Goal: Task Accomplishment & Management: Use online tool/utility

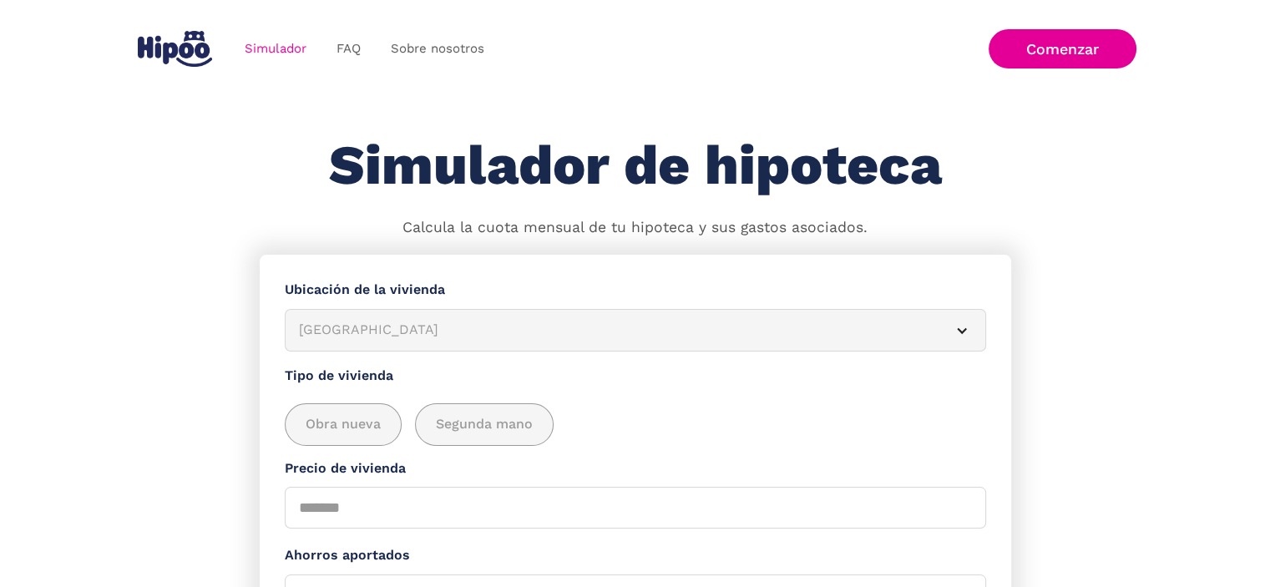
scroll to position [84, 0]
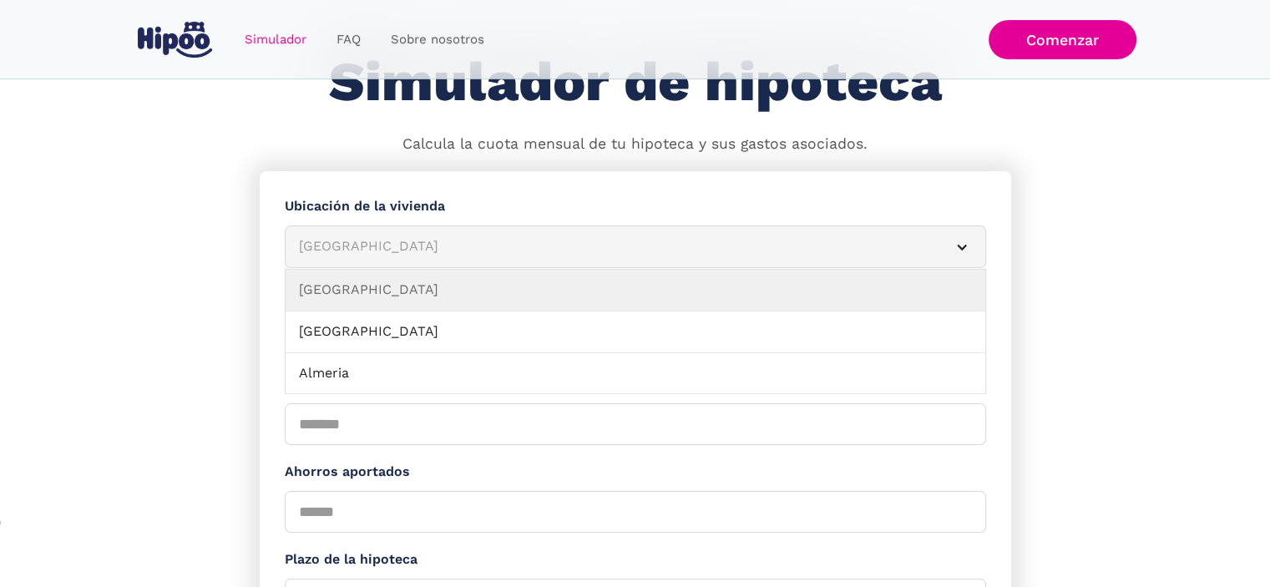
click at [361, 253] on div "Albacete" at bounding box center [615, 246] width 633 height 21
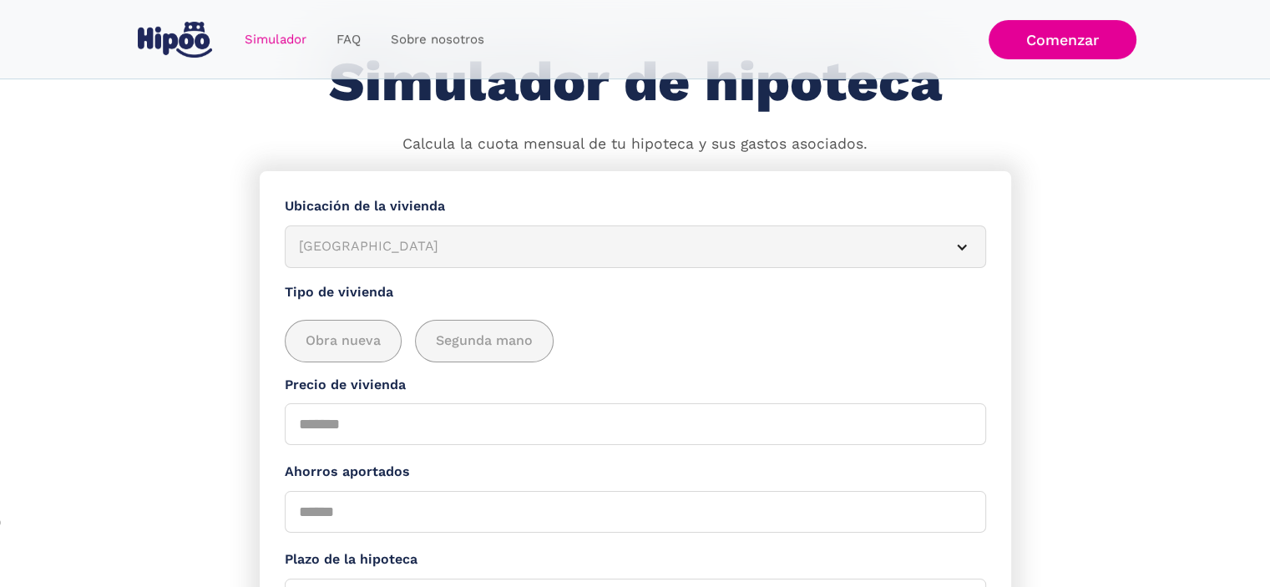
click at [361, 253] on div "Albacete" at bounding box center [615, 246] width 633 height 21
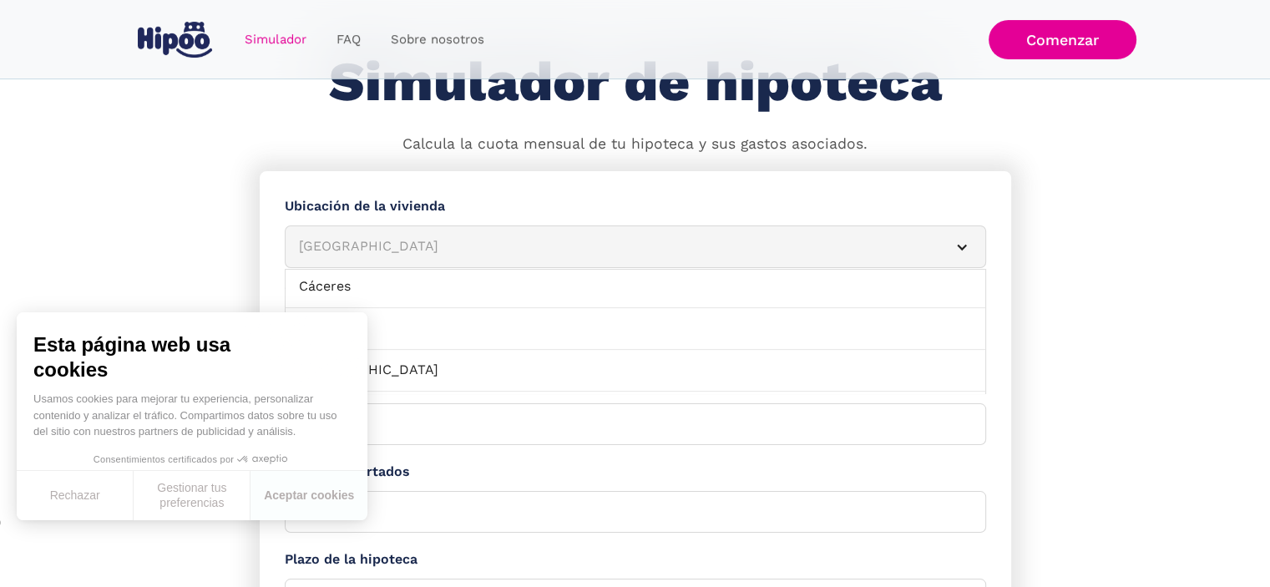
scroll to position [585, 0]
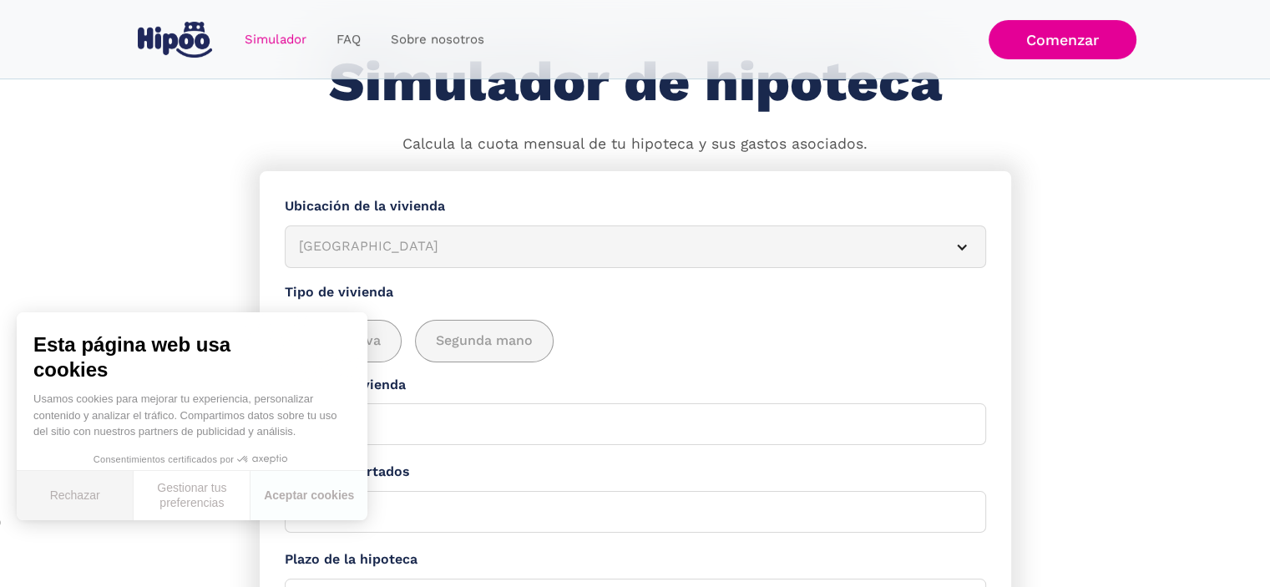
click at [80, 490] on button "Rechazar" at bounding box center [75, 495] width 117 height 49
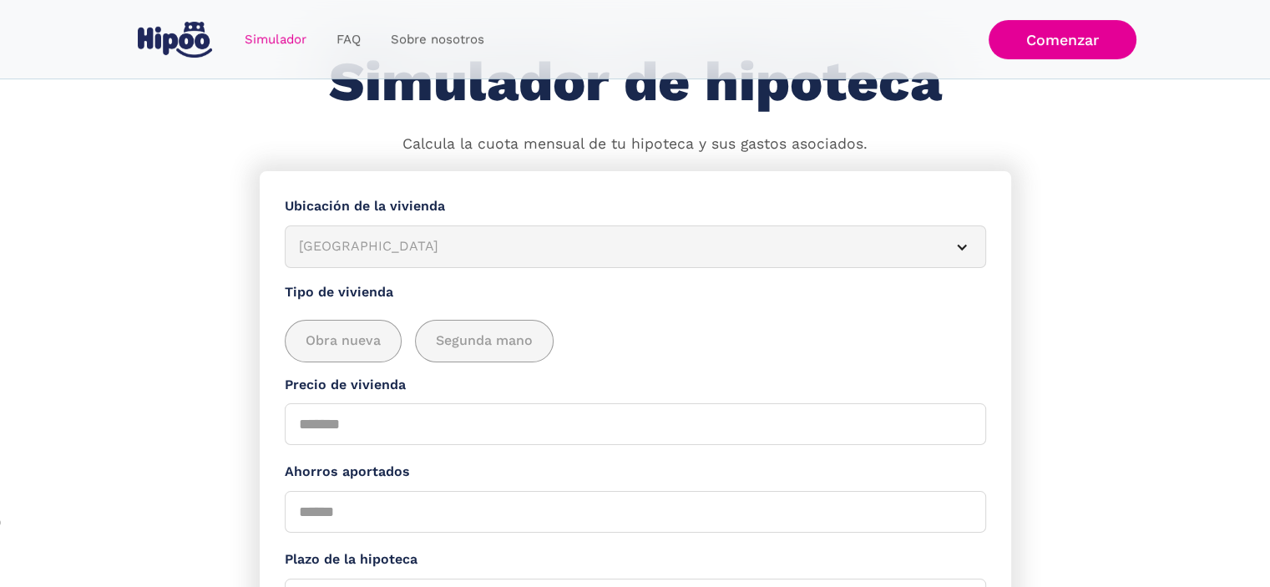
scroll to position [0, 0]
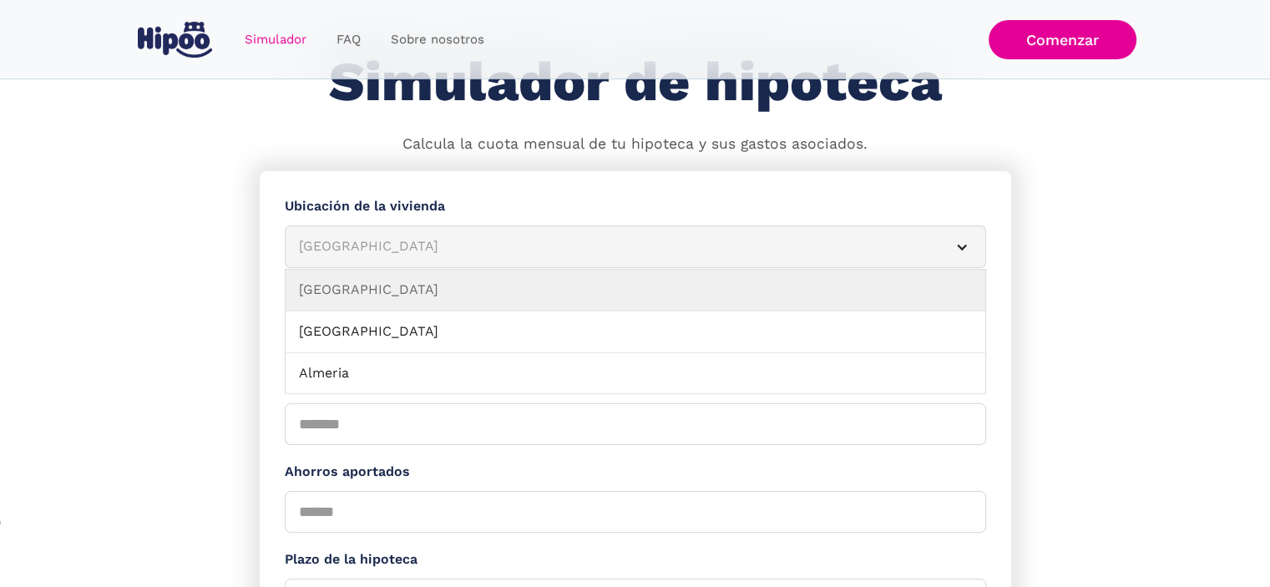
click at [407, 258] on article "Albacete" at bounding box center [635, 246] width 701 height 43
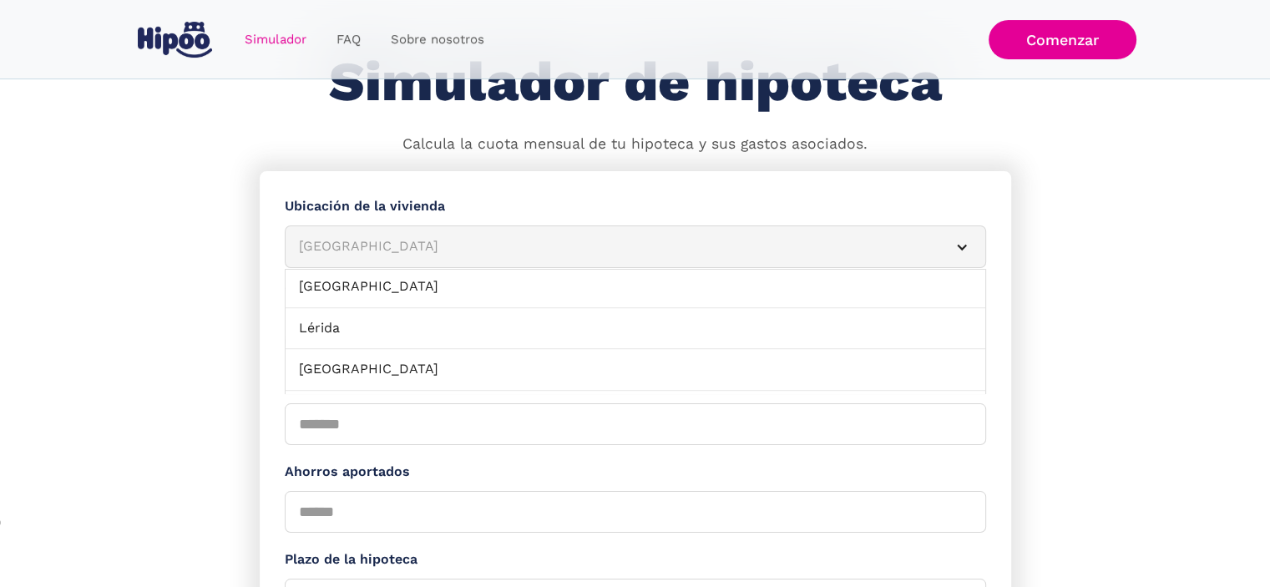
scroll to position [1086, 0]
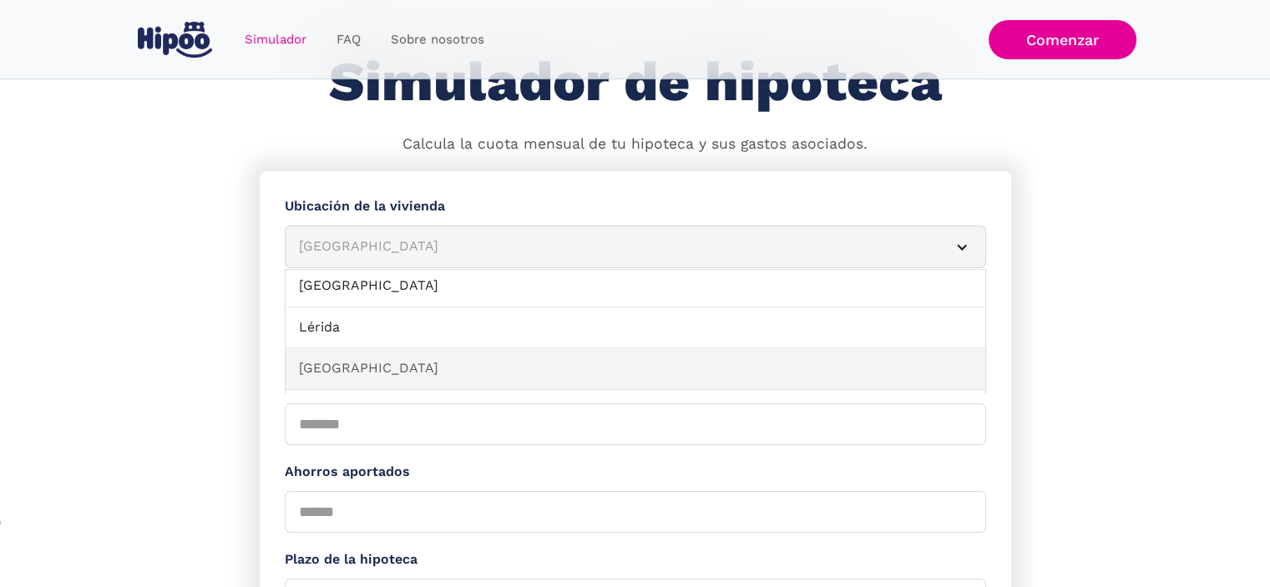
click at [357, 358] on link "Madrid" at bounding box center [636, 369] width 700 height 42
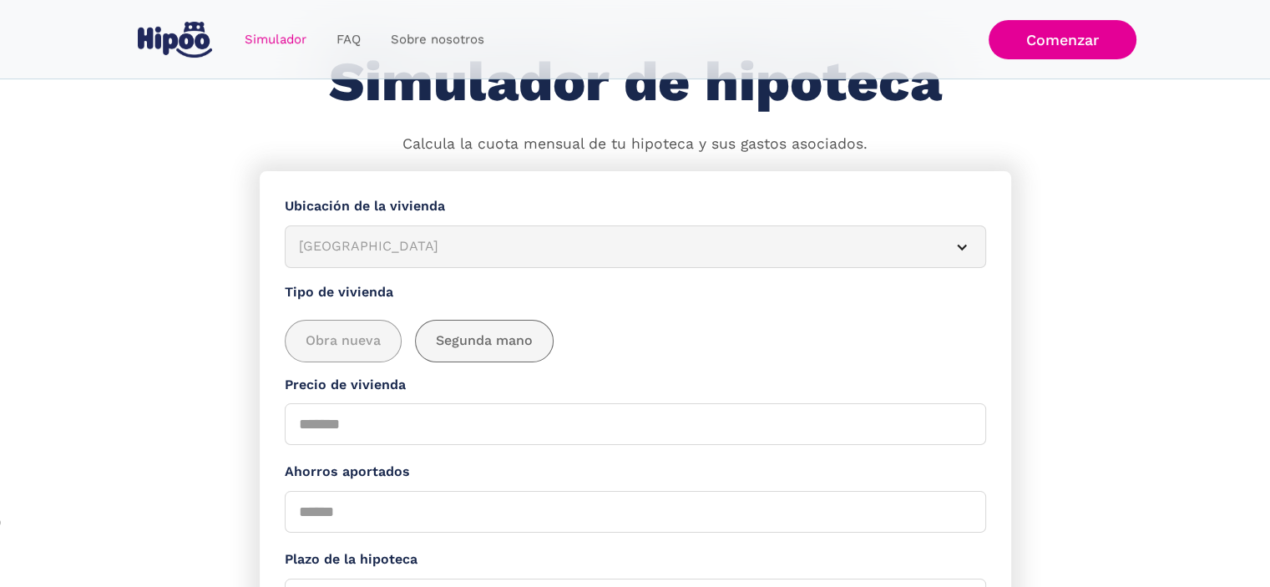
click at [494, 338] on span "Segunda mano" at bounding box center [484, 341] width 97 height 21
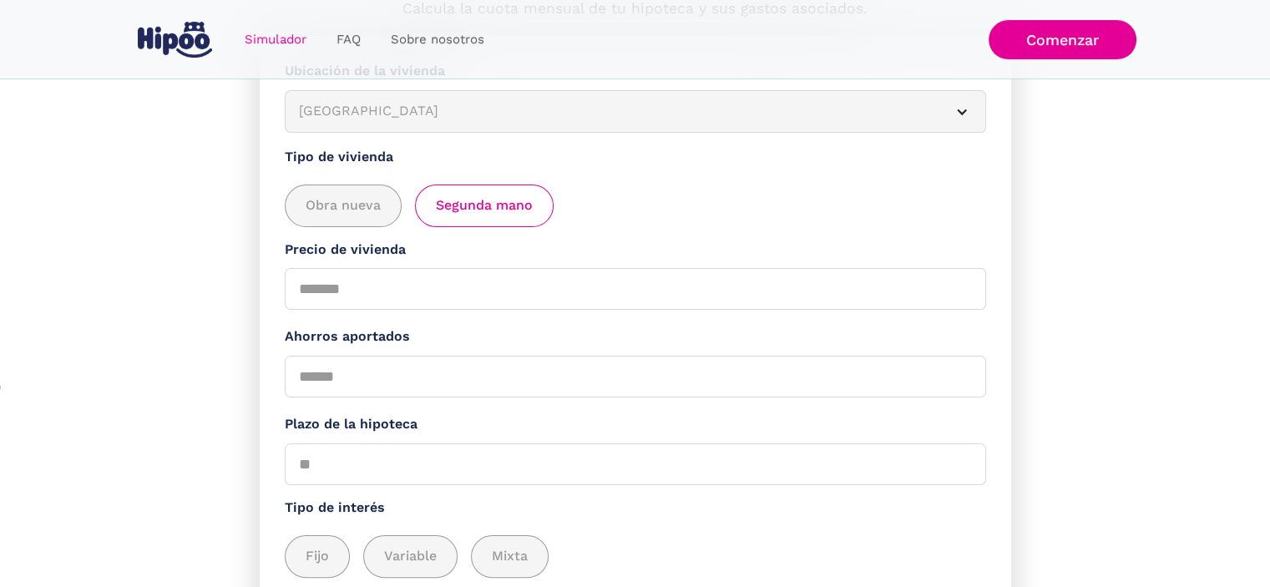
scroll to position [251, 0]
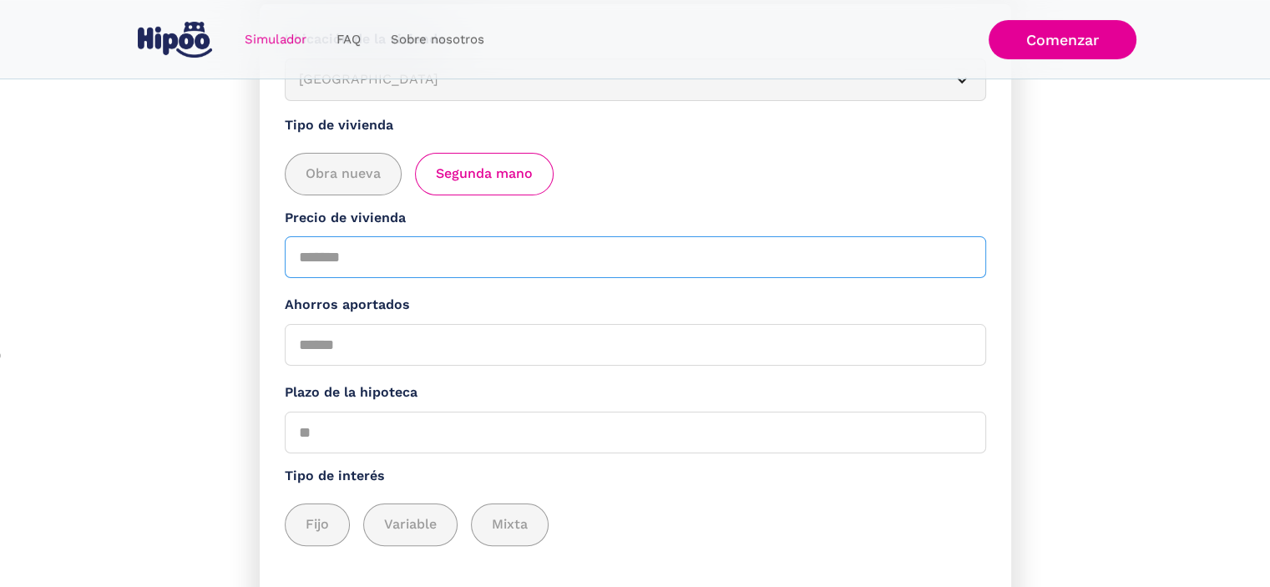
click at [446, 262] on input "Precio de vivienda" at bounding box center [635, 257] width 701 height 42
type input "******"
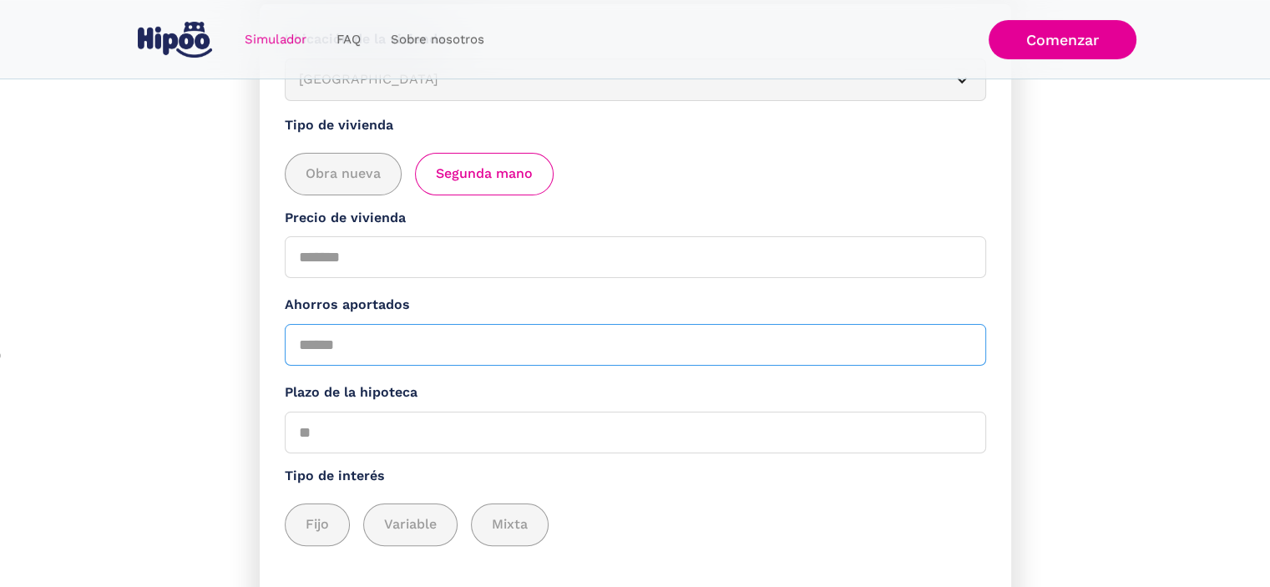
click at [383, 346] on input "Ahorros aportados" at bounding box center [635, 345] width 701 height 42
click at [392, 349] on input "Ahorros aportados" at bounding box center [635, 345] width 701 height 42
type input "*****"
click at [457, 383] on label "Plazo de la hipoteca" at bounding box center [635, 392] width 701 height 21
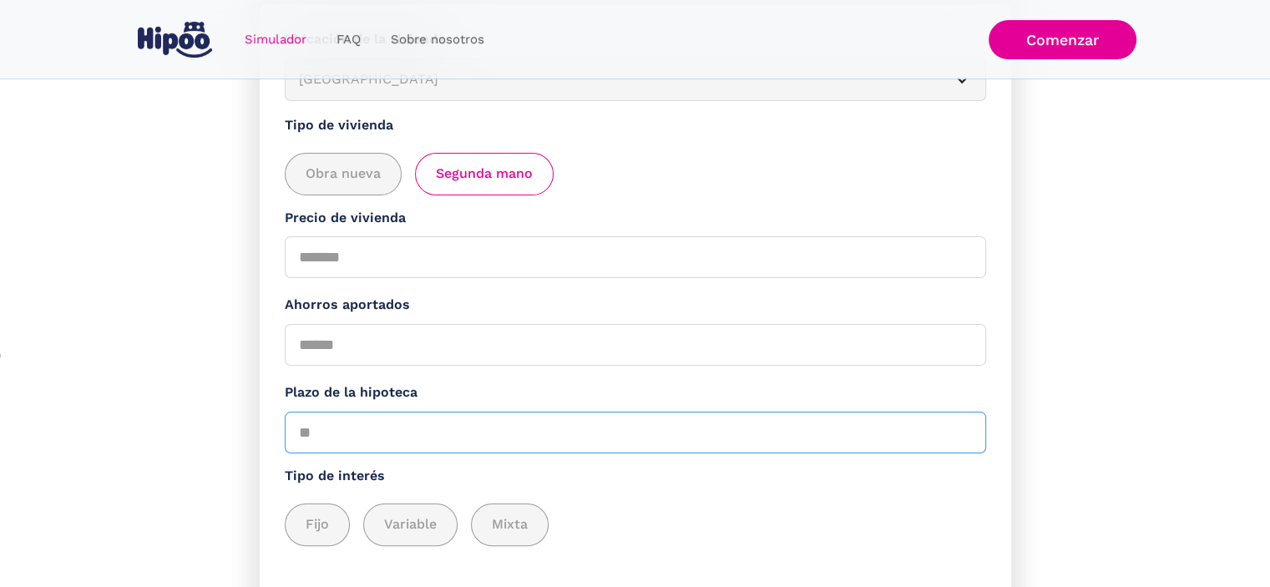
click at [457, 412] on input "Plazo de la hipoteca" at bounding box center [635, 433] width 701 height 42
click at [324, 524] on span "Fijo" at bounding box center [317, 524] width 23 height 21
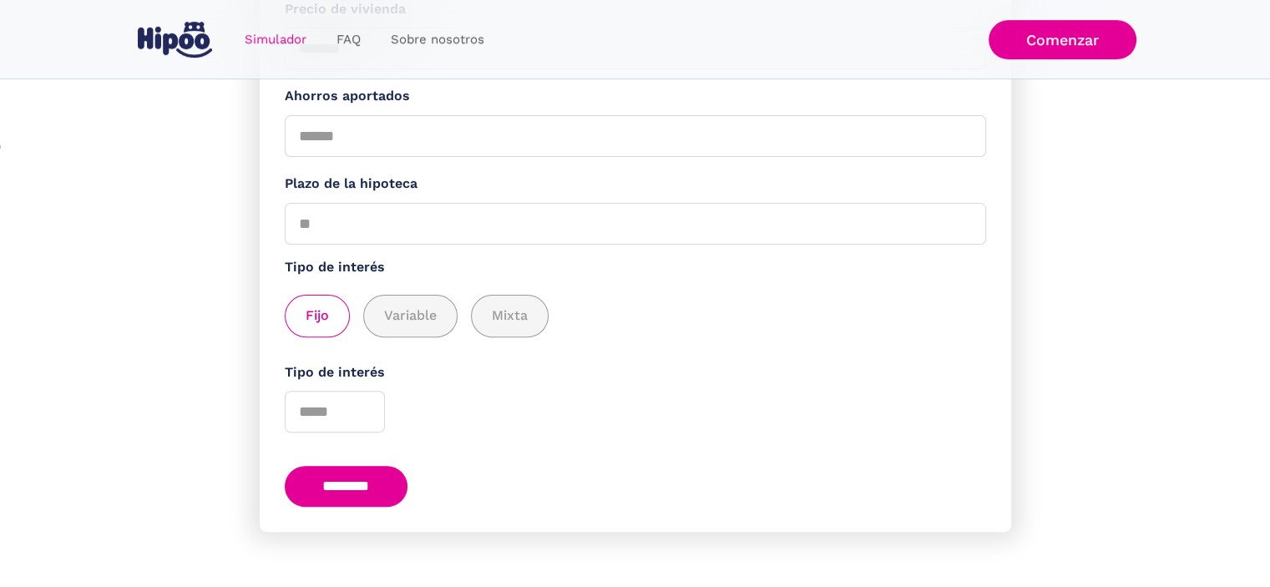
scroll to position [464, 0]
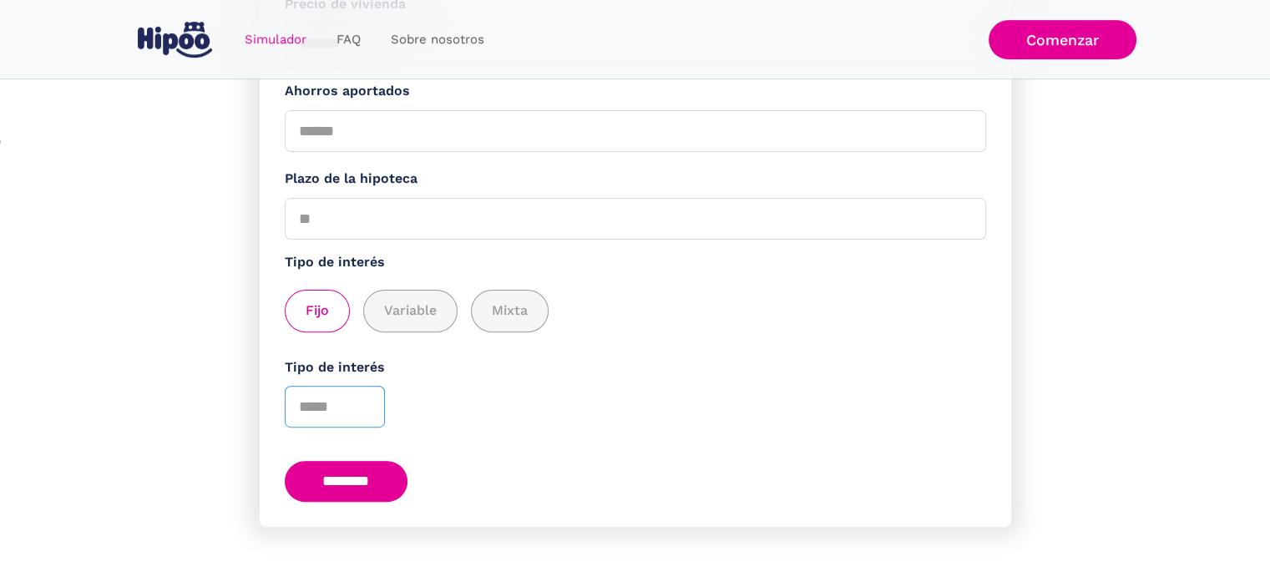
click at [371, 405] on input "Tipo de interés" at bounding box center [335, 407] width 100 height 42
click at [410, 309] on span "Variable" at bounding box center [410, 311] width 53 height 21
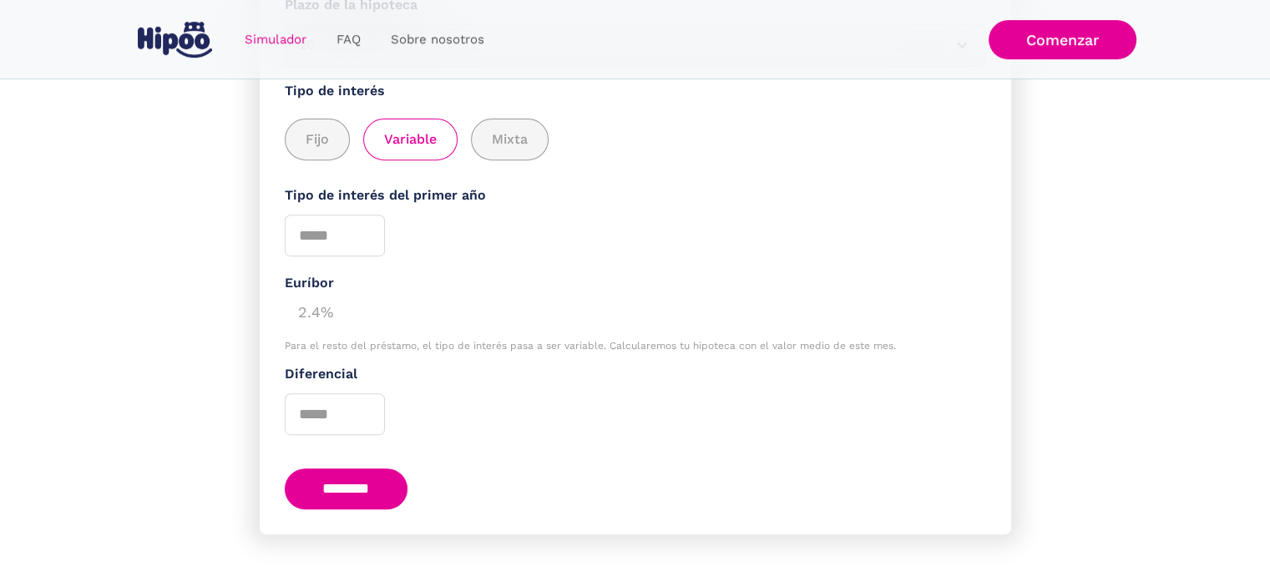
scroll to position [645, 0]
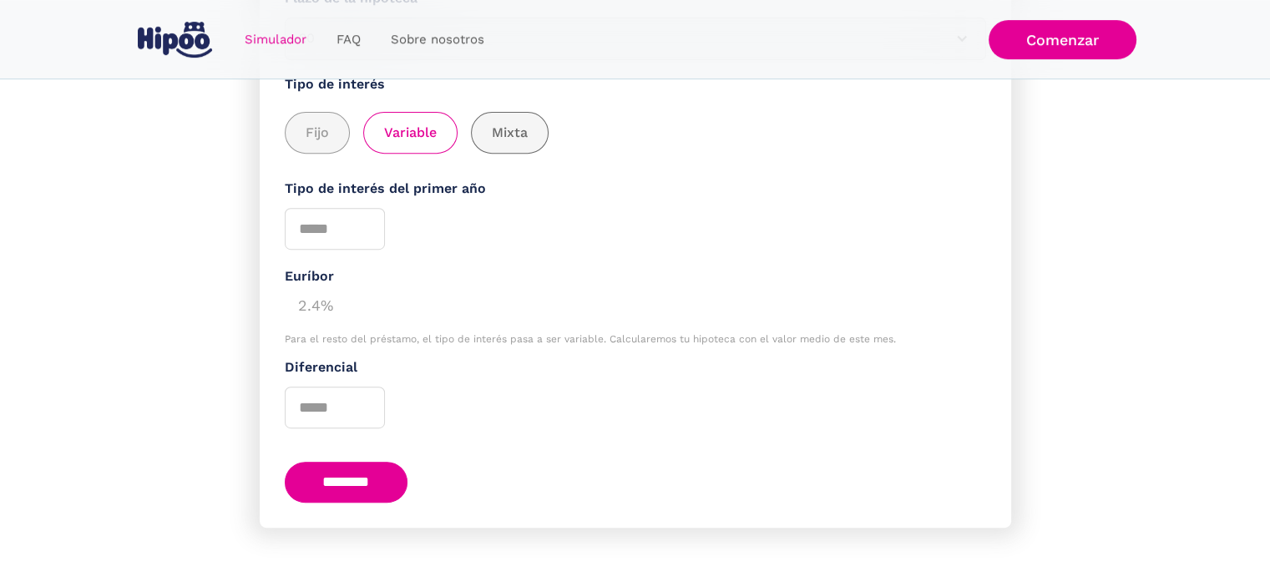
click at [519, 136] on span "Mixta" at bounding box center [510, 133] width 36 height 21
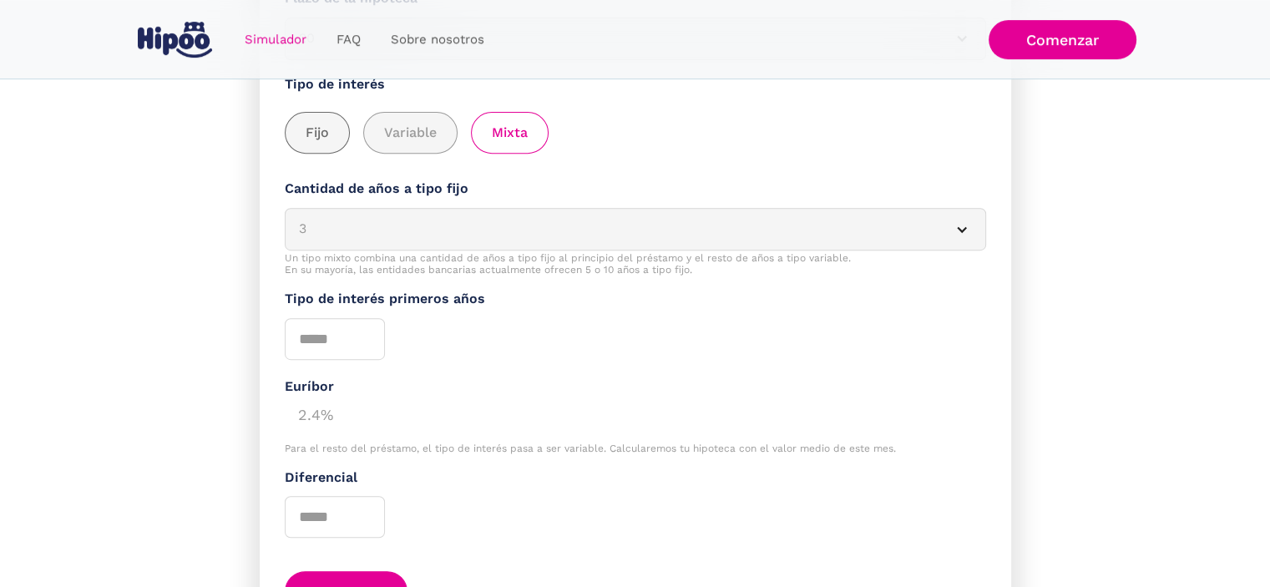
click at [321, 143] on div "add_description_here" at bounding box center [317, 133] width 63 height 41
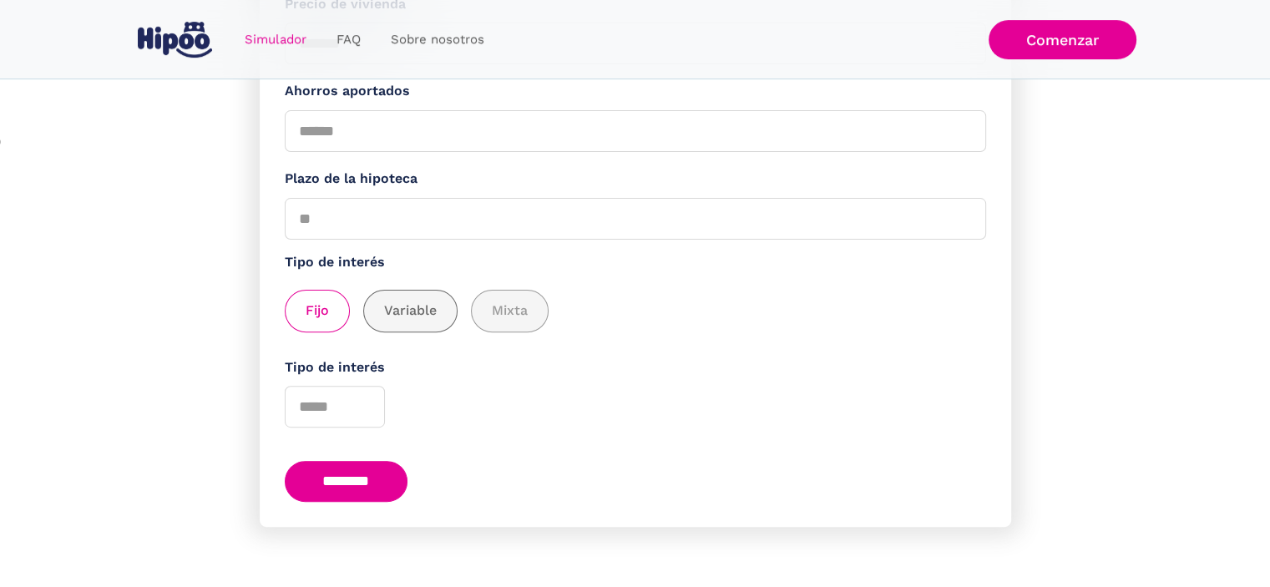
click at [412, 305] on span "Variable" at bounding box center [410, 311] width 53 height 21
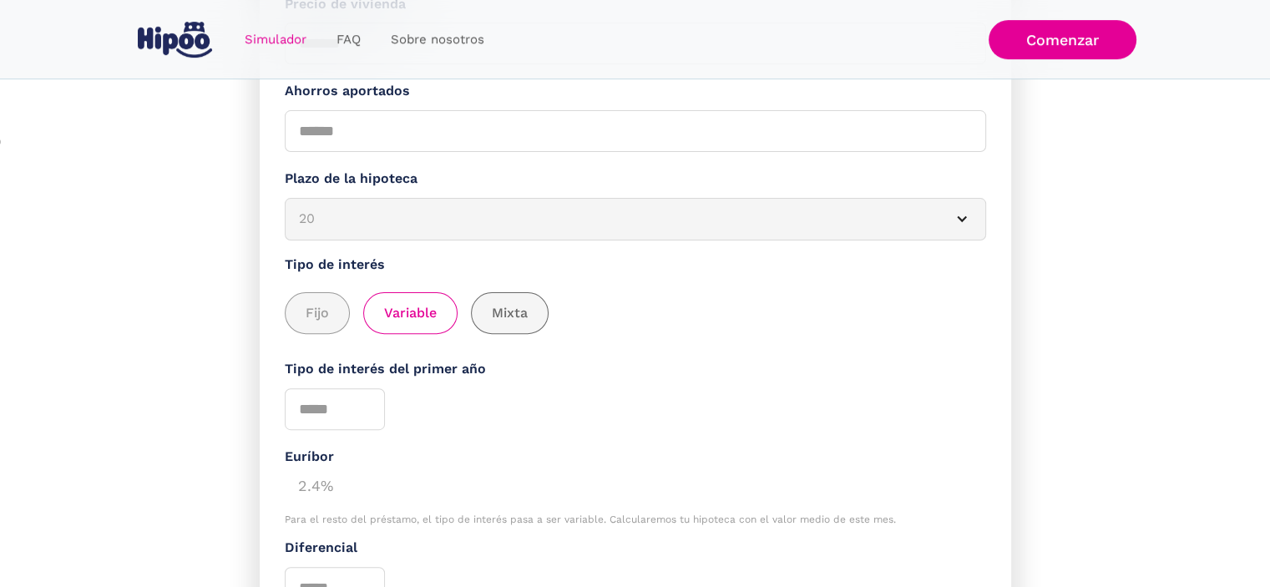
click at [509, 309] on span "Mixta" at bounding box center [510, 313] width 36 height 21
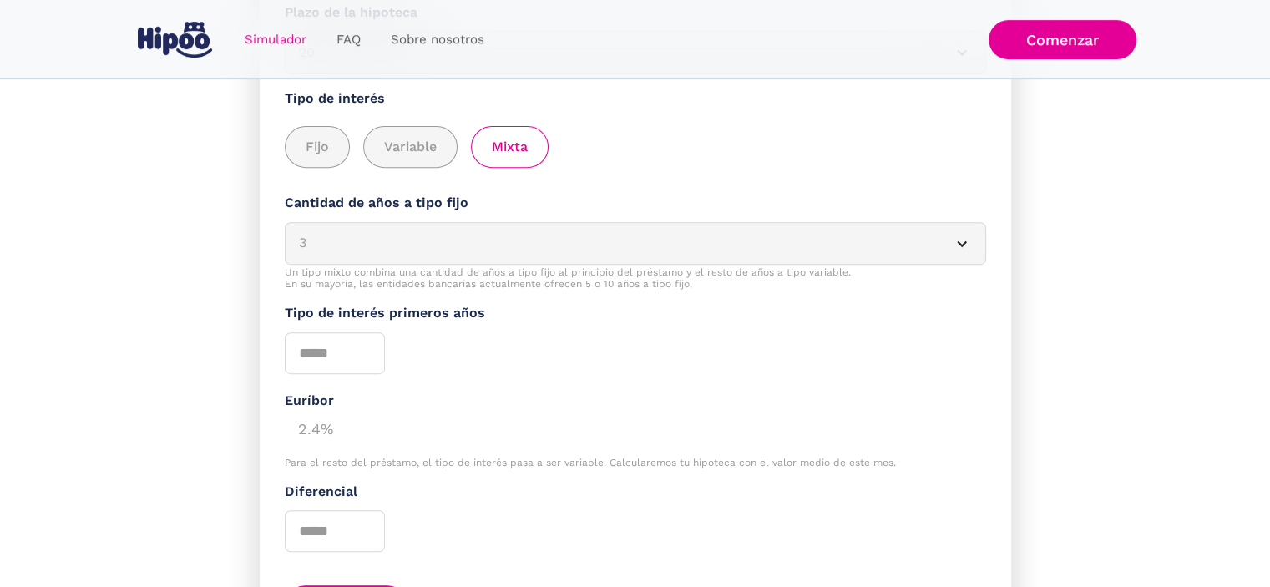
scroll to position [631, 0]
click at [411, 148] on span "Variable" at bounding box center [410, 146] width 53 height 21
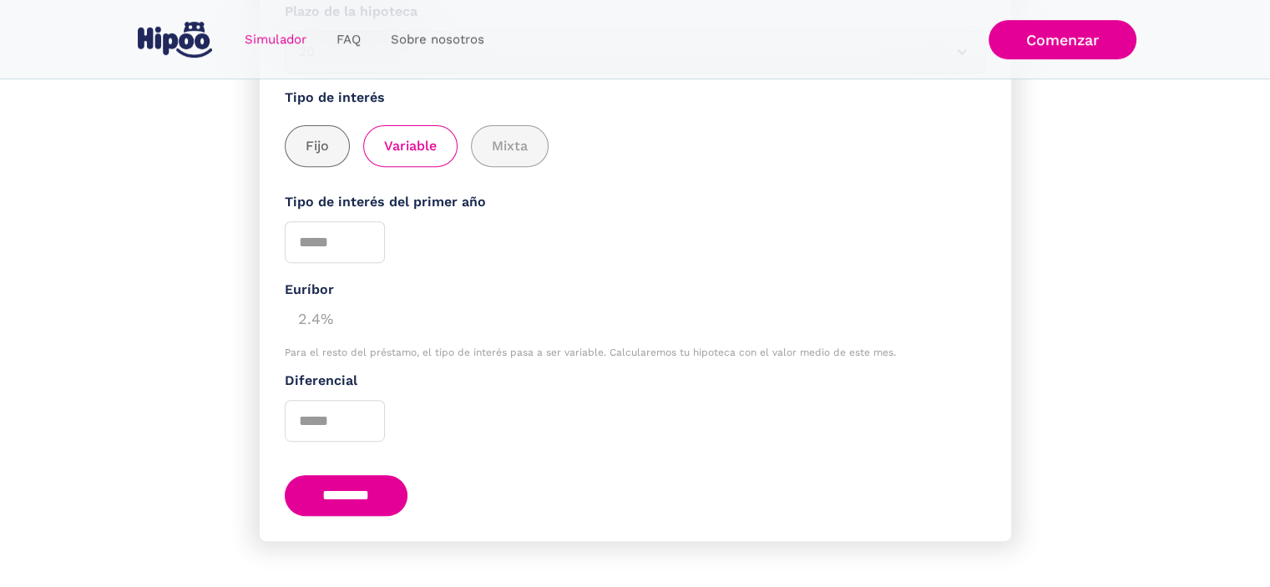
click at [328, 145] on div "add_description_here" at bounding box center [317, 146] width 63 height 41
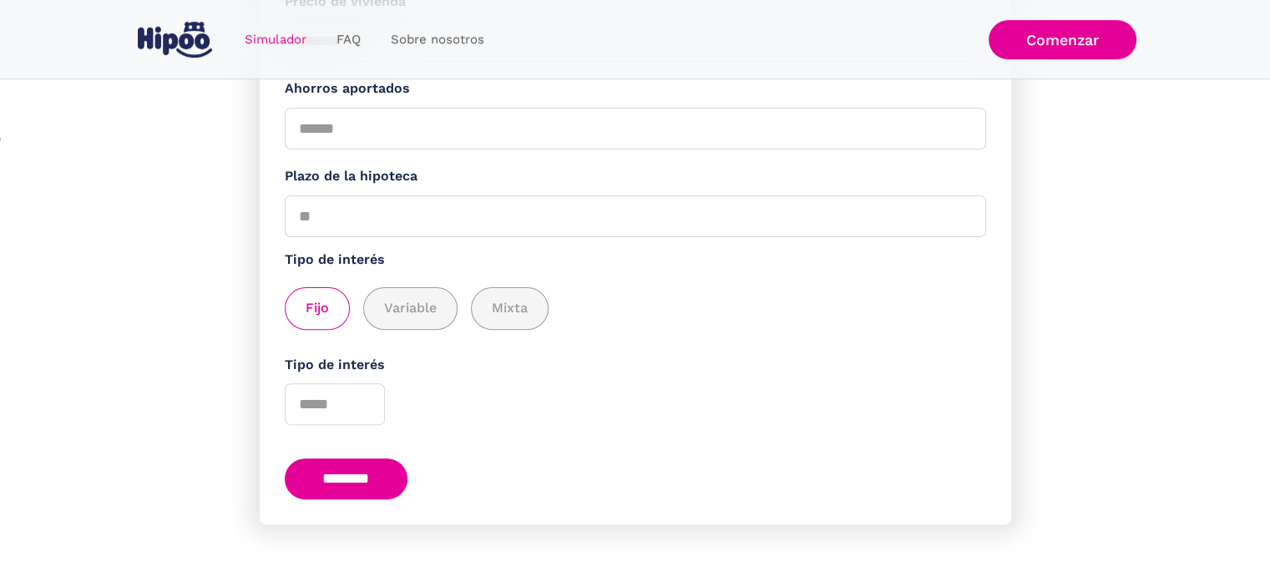
scroll to position [464, 0]
click at [316, 306] on span "Fijo" at bounding box center [317, 311] width 23 height 21
click at [387, 306] on span "Variable" at bounding box center [410, 311] width 53 height 21
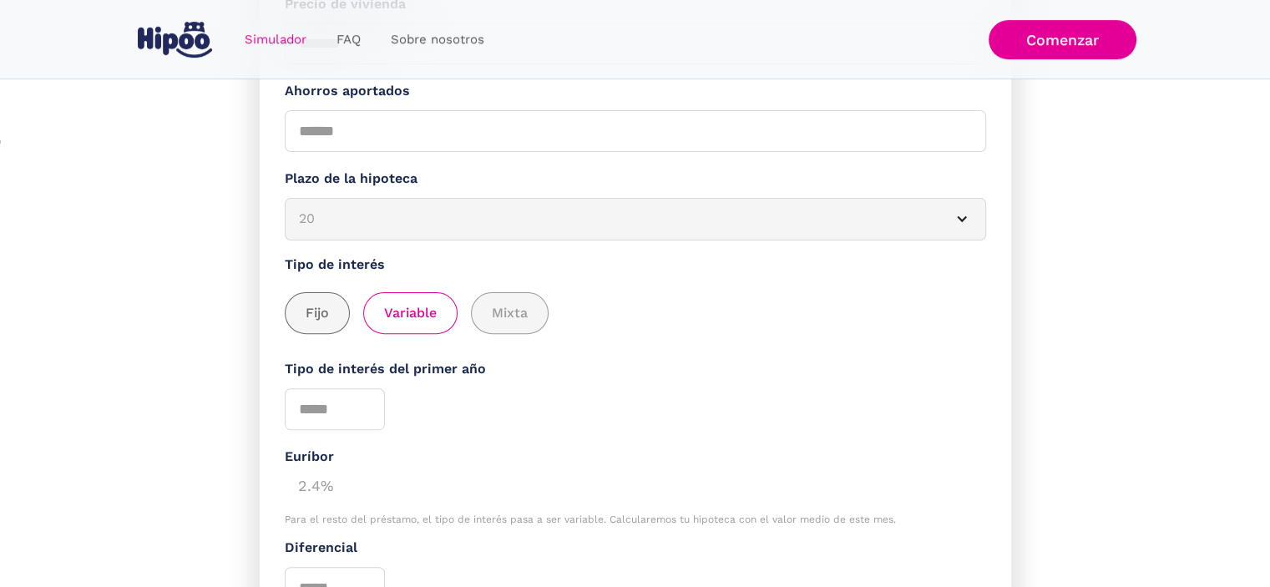
click at [327, 308] on span "Fijo" at bounding box center [317, 313] width 23 height 21
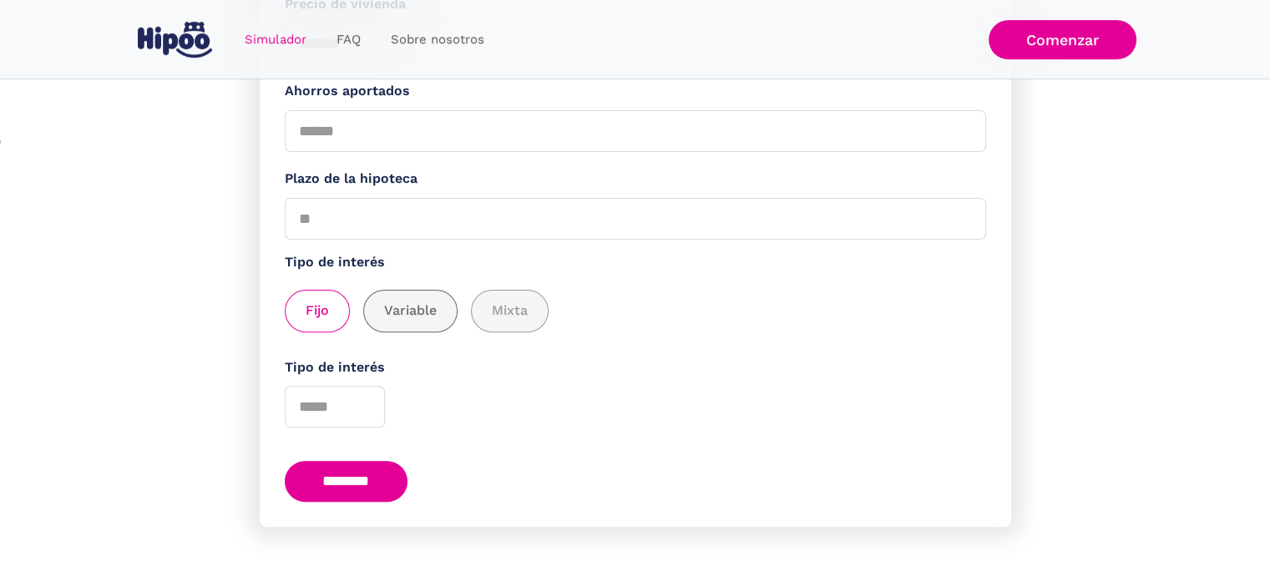
click at [407, 311] on span "Variable" at bounding box center [410, 311] width 53 height 21
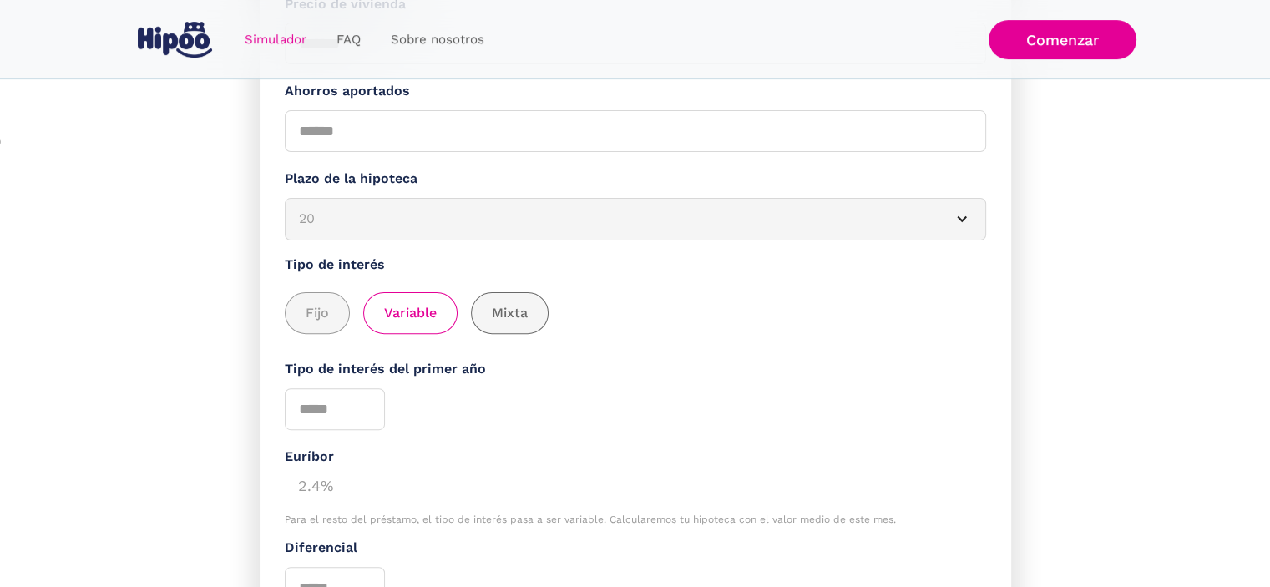
click at [506, 311] on span "Mixta" at bounding box center [510, 313] width 36 height 21
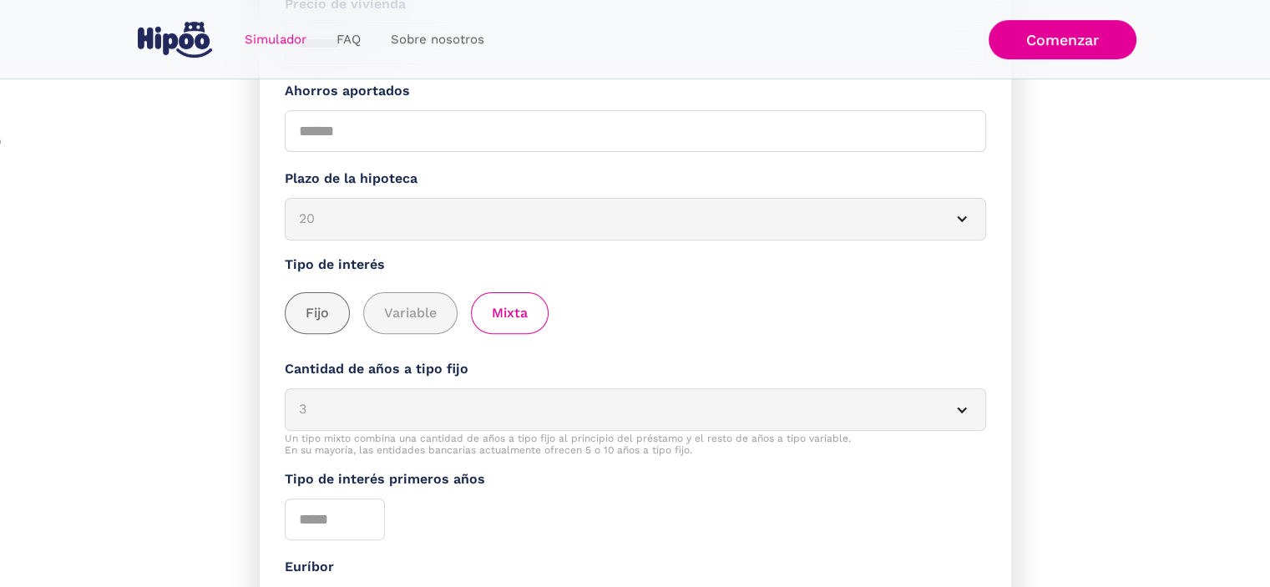
click at [331, 310] on div "add_description_here" at bounding box center [317, 313] width 63 height 41
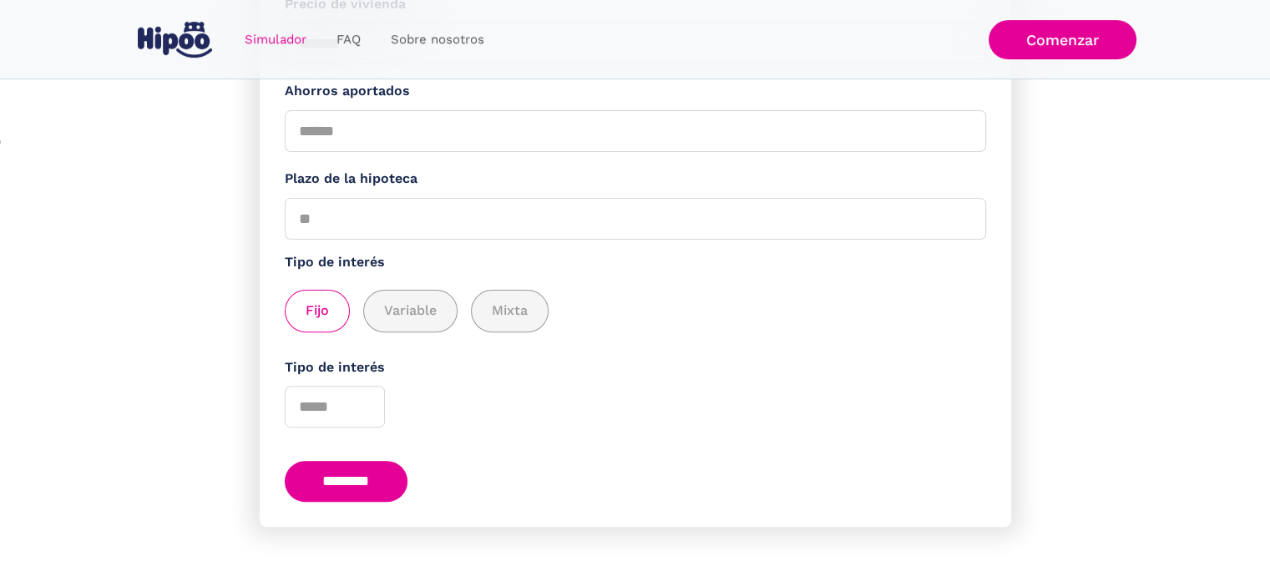
click at [351, 475] on input "********" at bounding box center [347, 481] width 124 height 41
click at [374, 222] on input "Plazo de la hipoteca" at bounding box center [635, 219] width 701 height 42
click at [963, 220] on input "**" at bounding box center [635, 219] width 701 height 42
click at [965, 210] on input "**" at bounding box center [635, 219] width 701 height 42
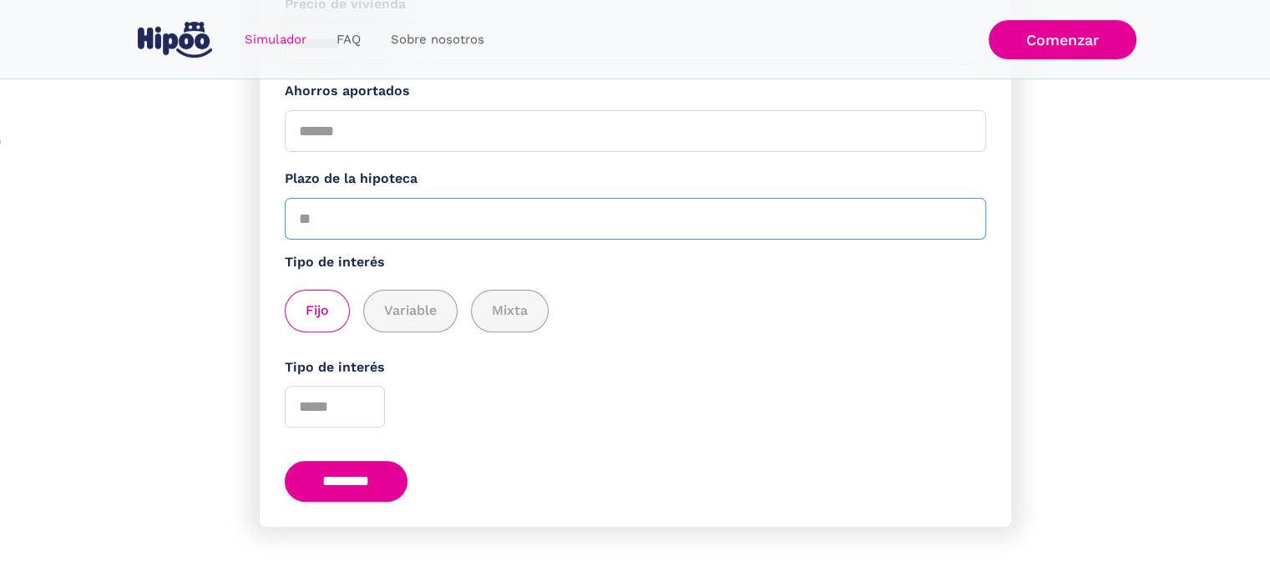
click at [965, 210] on input "**" at bounding box center [635, 219] width 701 height 42
type input "**"
click at [965, 210] on input "**" at bounding box center [635, 219] width 701 height 42
click at [721, 293] on div "Fijo Variable Mixta" at bounding box center [635, 311] width 701 height 43
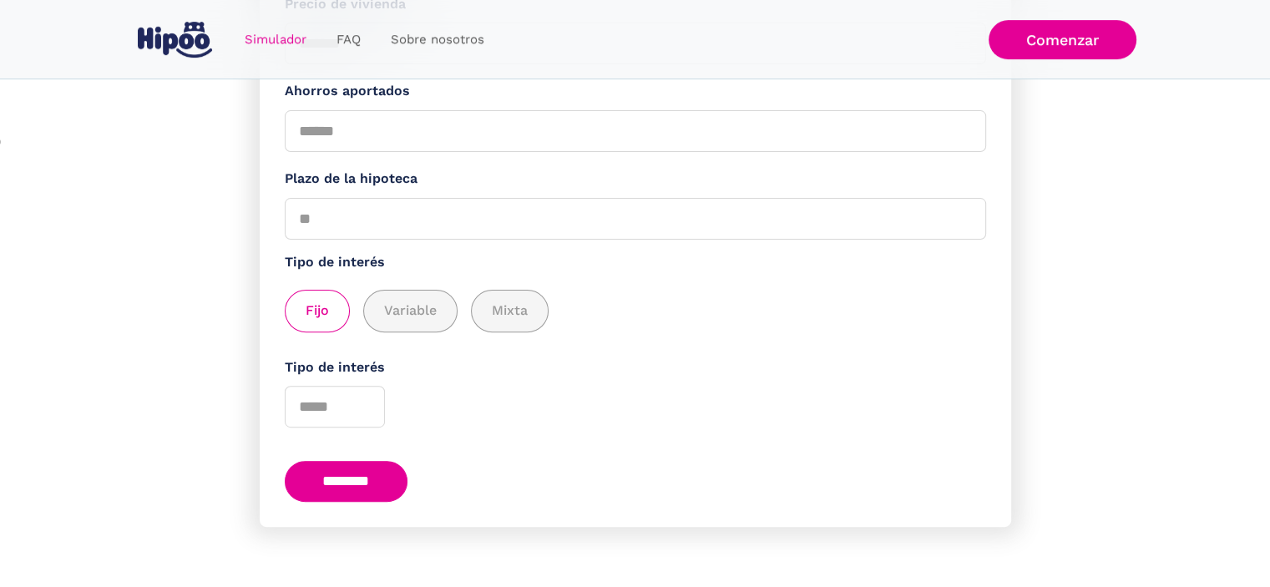
click at [357, 482] on input "********" at bounding box center [347, 481] width 124 height 41
click at [365, 399] on input "*" at bounding box center [335, 407] width 100 height 42
click at [365, 408] on input "*" at bounding box center [335, 407] width 100 height 42
click at [364, 398] on input "*" at bounding box center [335, 407] width 100 height 42
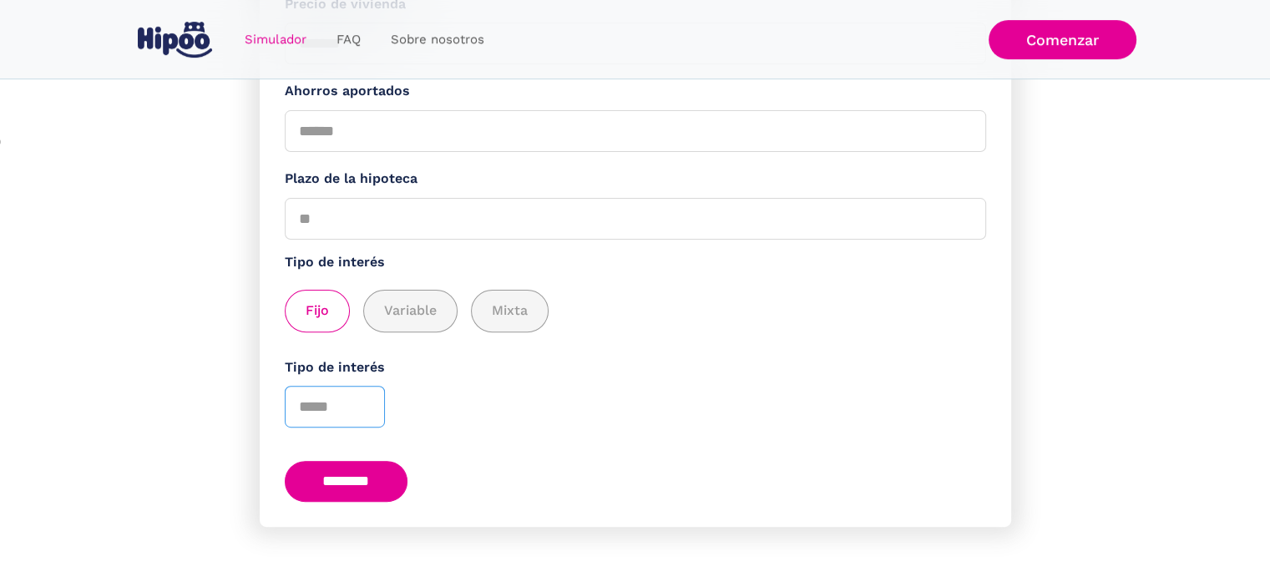
click at [364, 398] on input "*" at bounding box center [335, 407] width 100 height 42
type input "*"
click at [364, 410] on input "*" at bounding box center [335, 407] width 100 height 42
click at [354, 477] on input "********" at bounding box center [347, 481] width 124 height 41
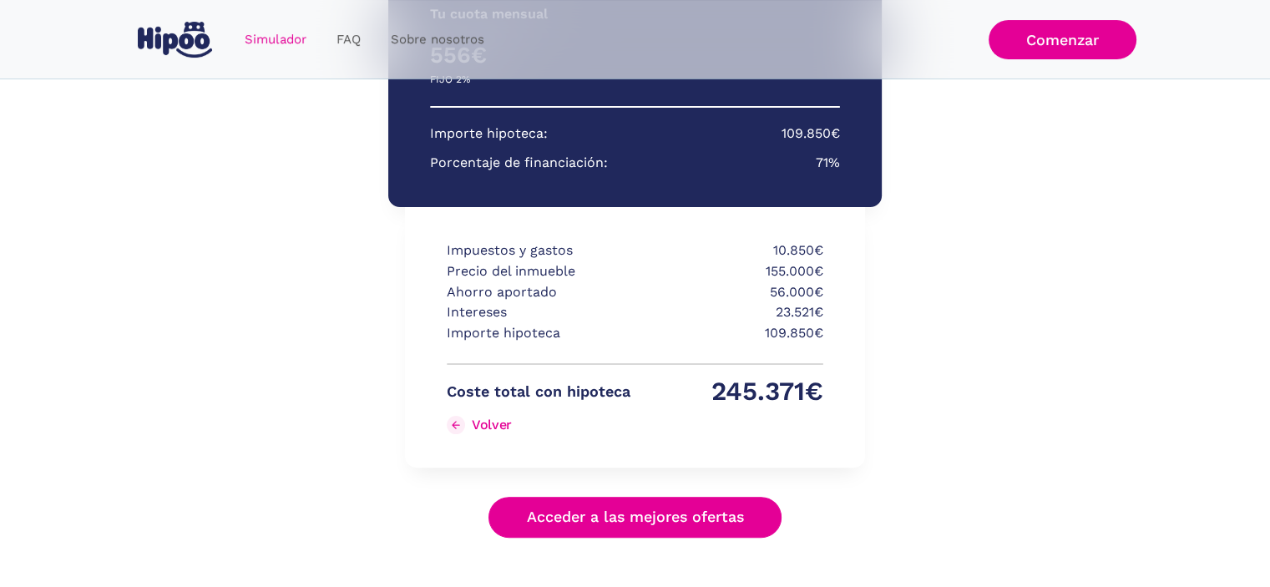
scroll to position [399, 0]
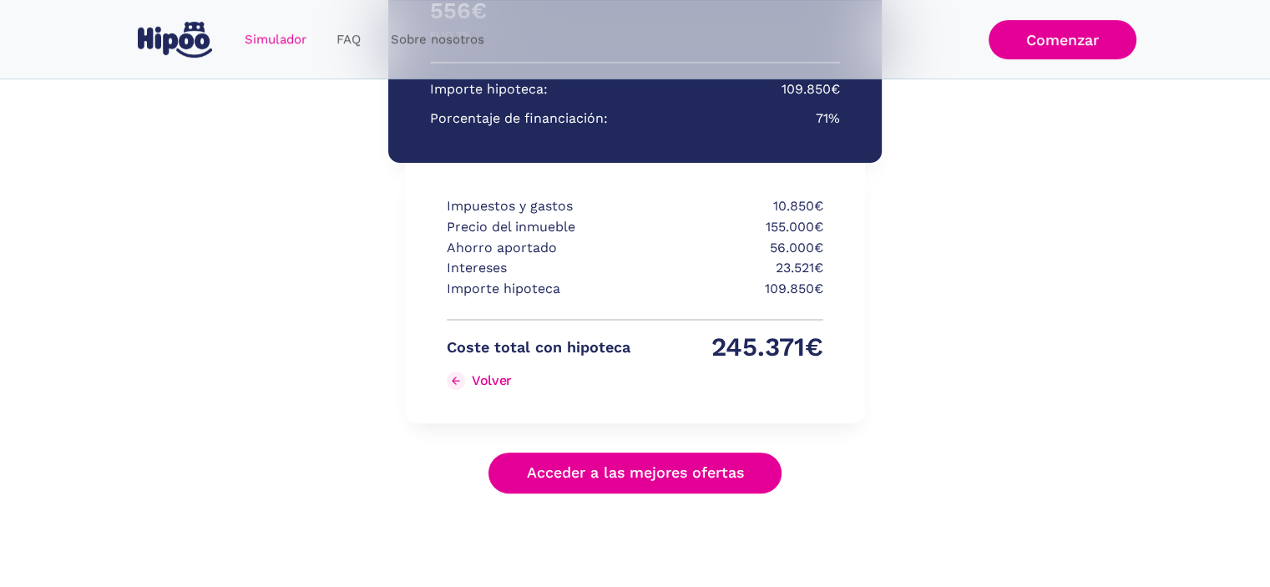
click at [601, 470] on link "Acceder a las mejores ofertas" at bounding box center [635, 473] width 294 height 41
